Goal: Use online tool/utility: Utilize a website feature to perform a specific function

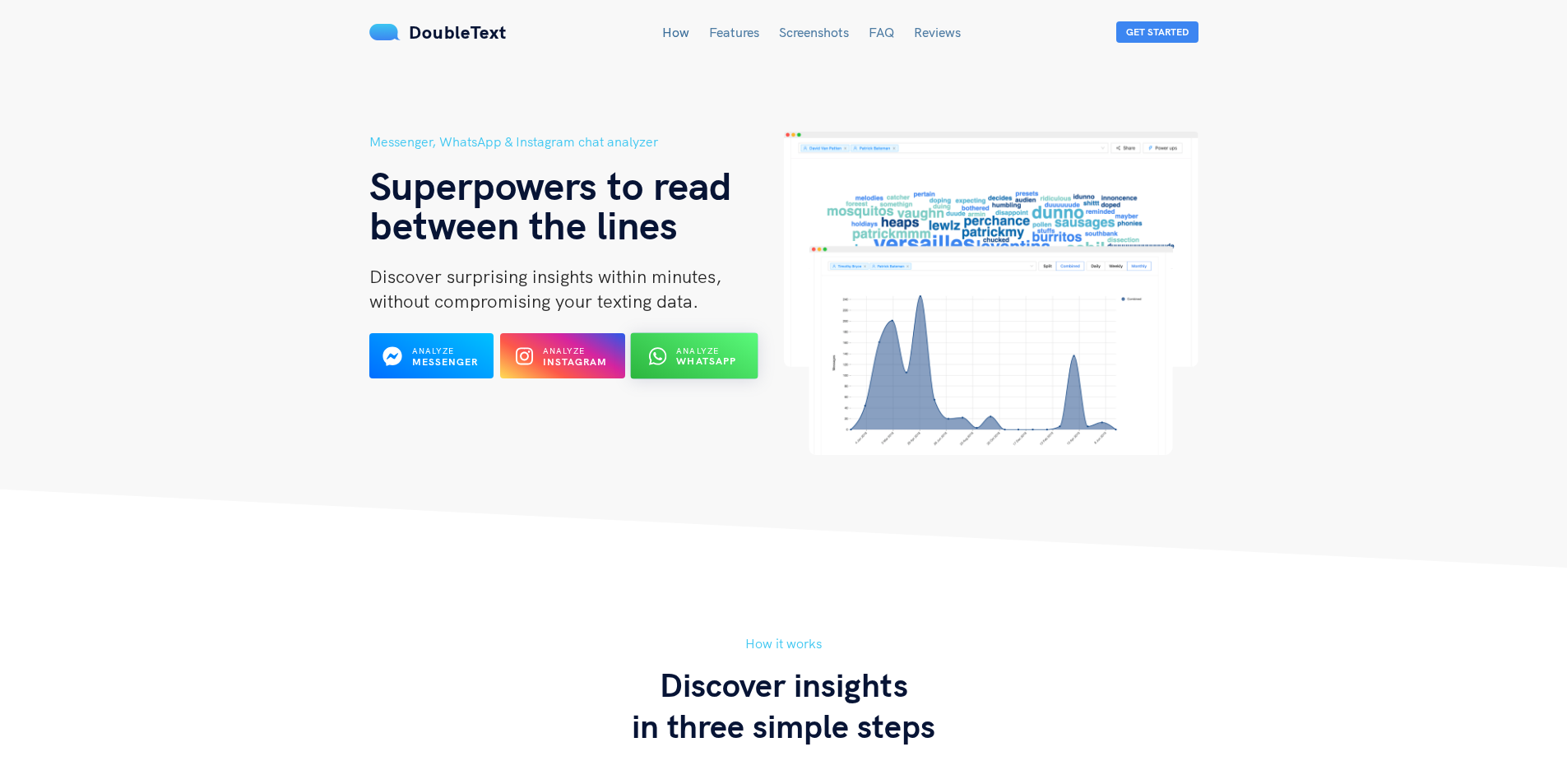
click at [747, 359] on button "Analyze WhatsApp" at bounding box center [694, 356] width 127 height 46
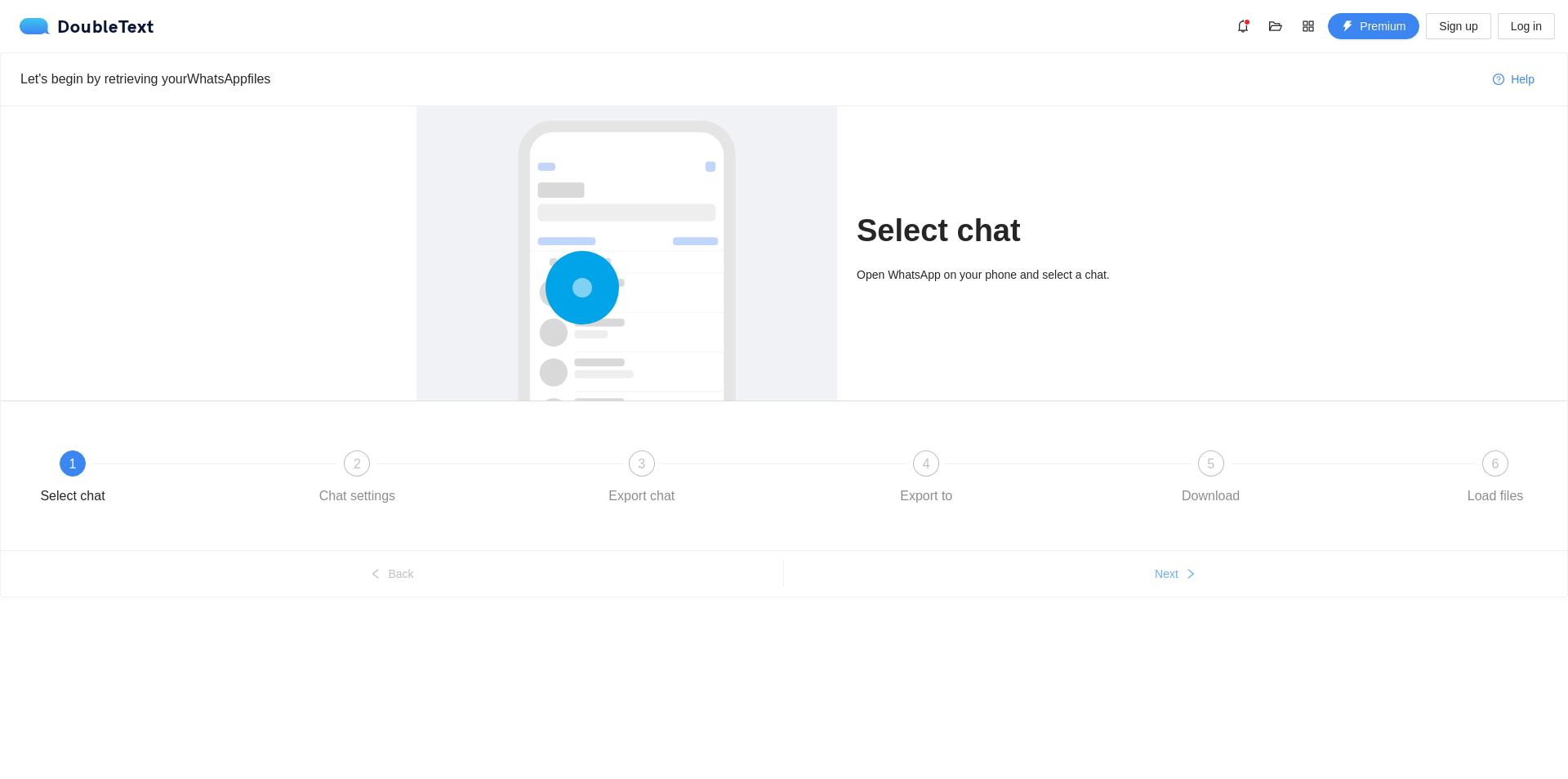
click at [1170, 574] on span "Next" at bounding box center [1167, 573] width 24 height 18
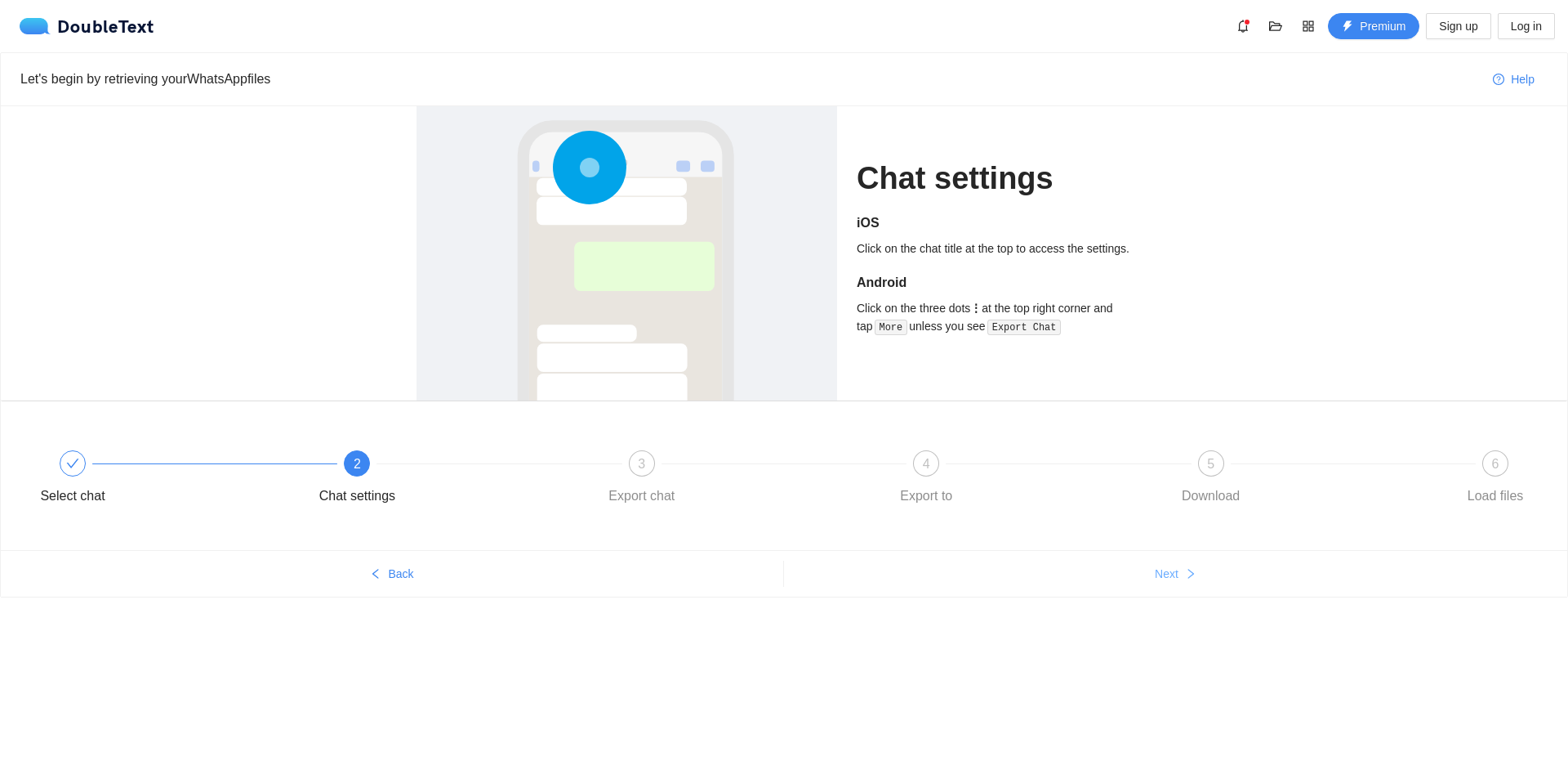
click at [1170, 574] on span "Next" at bounding box center [1167, 573] width 24 height 18
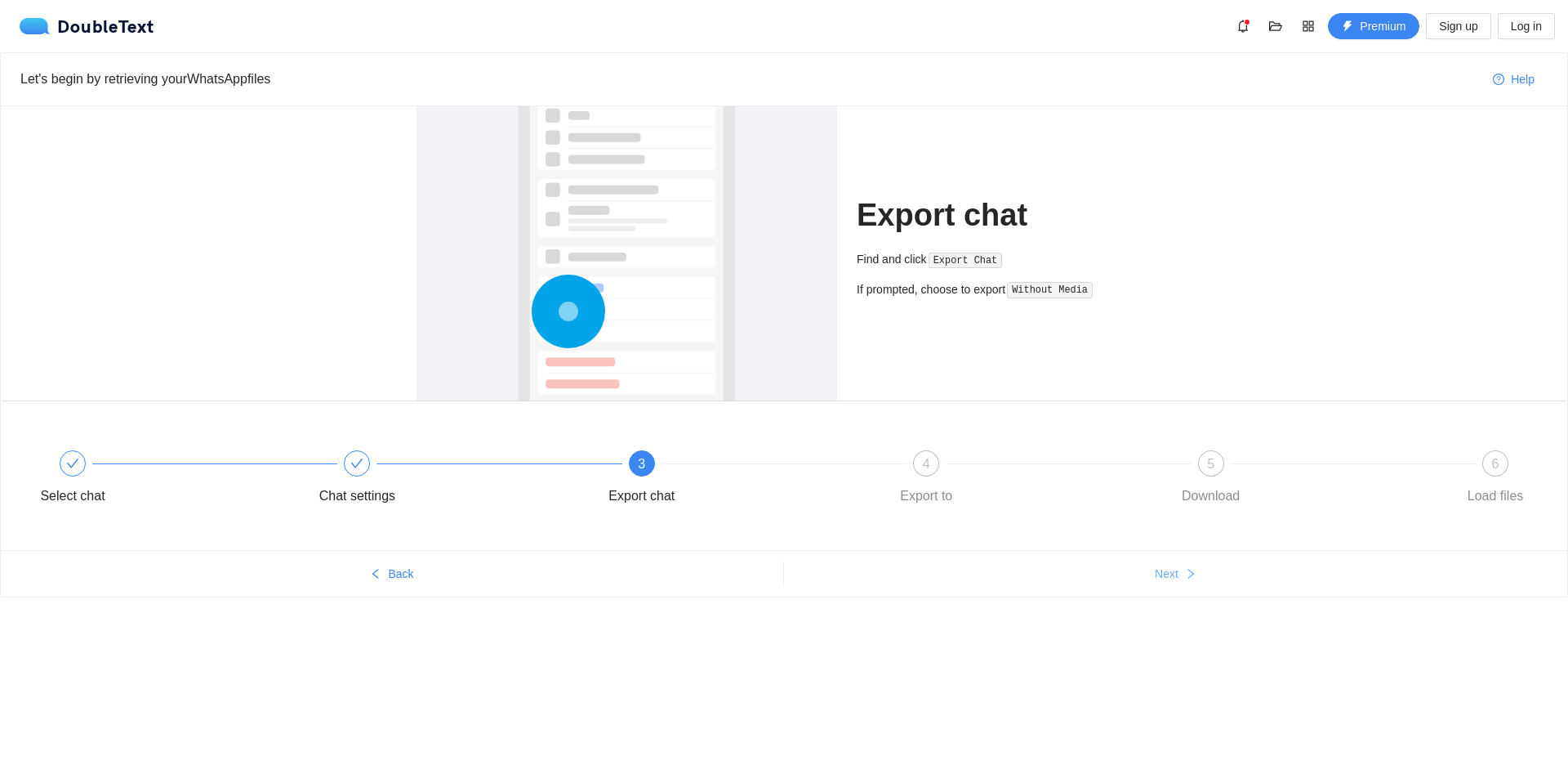
click at [1170, 574] on span "Next" at bounding box center [1167, 573] width 24 height 18
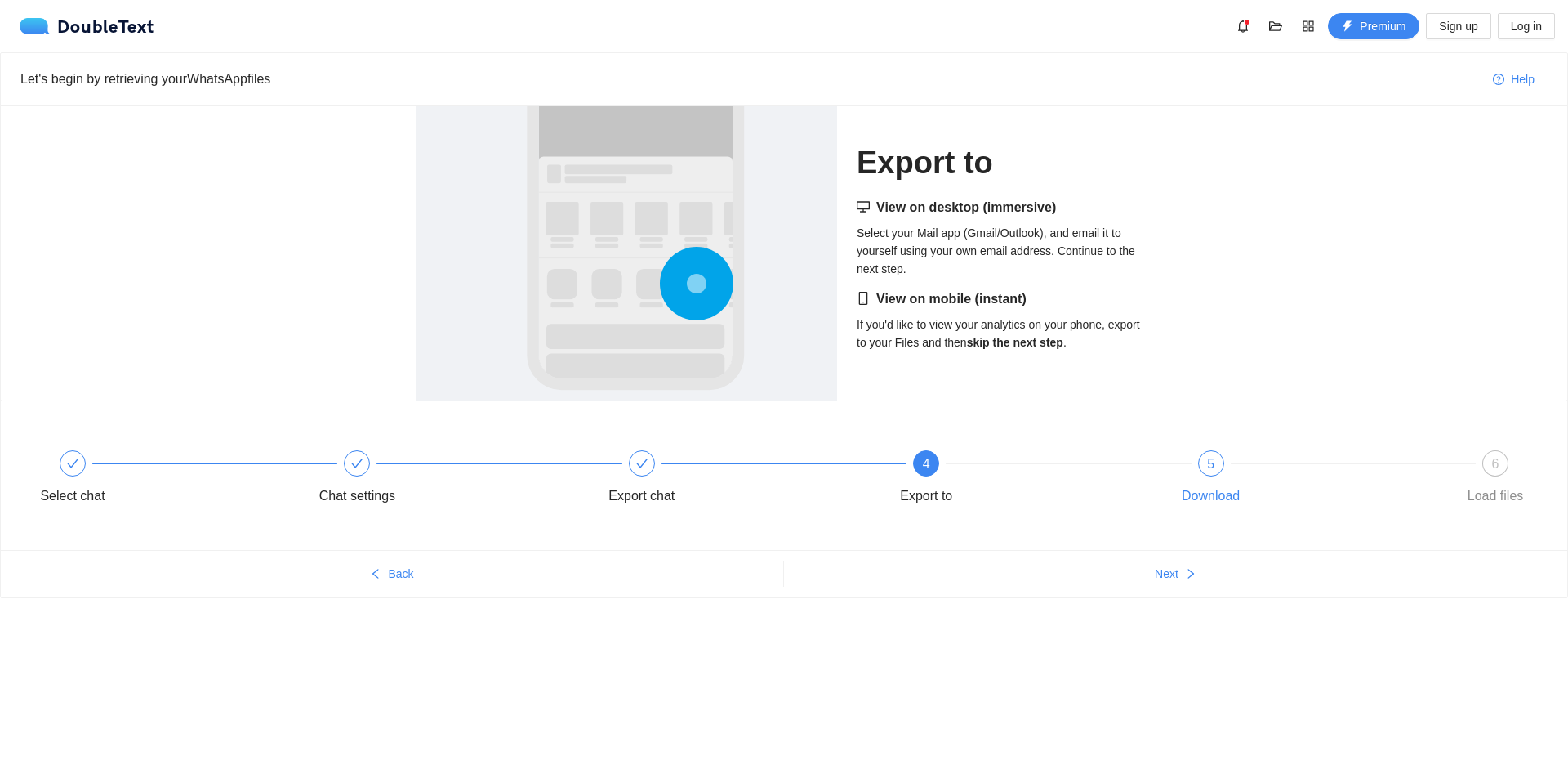
click at [1216, 486] on div "Download" at bounding box center [1210, 495] width 58 height 26
